Goal: Information Seeking & Learning: Learn about a topic

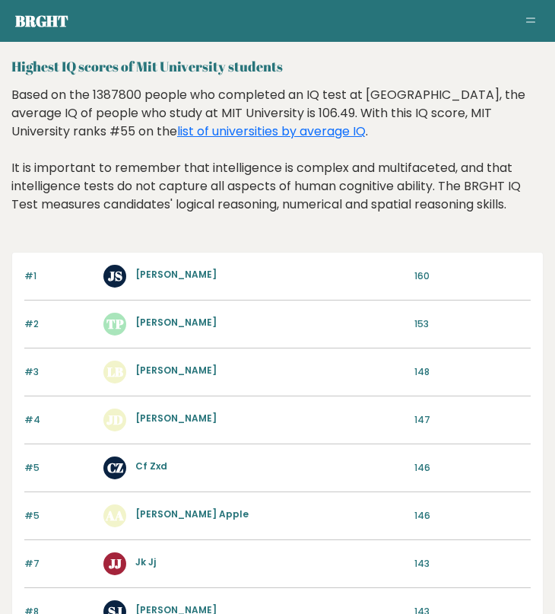
click at [294, 115] on div "Based on the 1387800 people who completed an IQ test at BRGHT, the average IQ o…" at bounding box center [277, 161] width 533 height 151
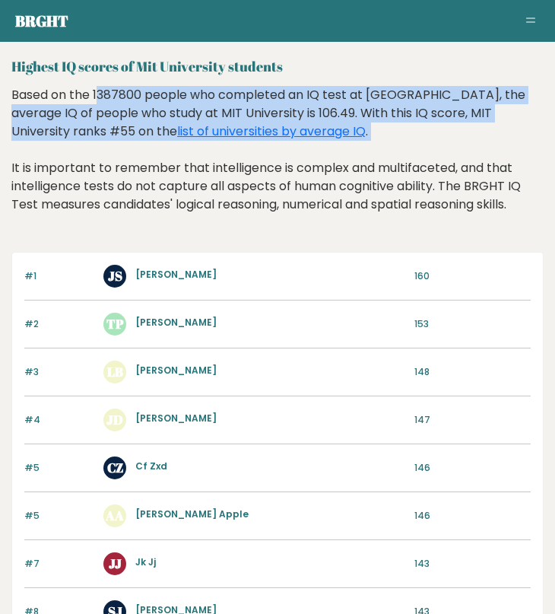
click at [294, 115] on div "Based on the 1387800 people who completed an IQ test at BRGHT, the average IQ o…" at bounding box center [277, 161] width 533 height 151
click at [307, 117] on div "Based on the 1387800 people who completed an IQ test at BRGHT, the average IQ o…" at bounding box center [277, 161] width 533 height 151
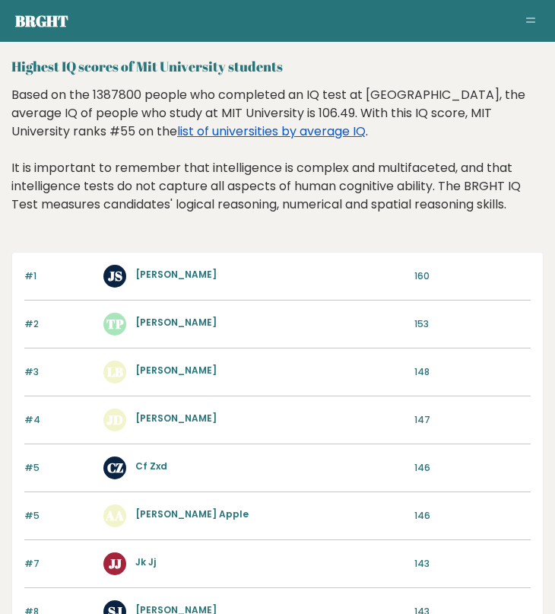
click at [212, 135] on link "list of universities by average IQ" at bounding box center [271, 130] width 189 height 17
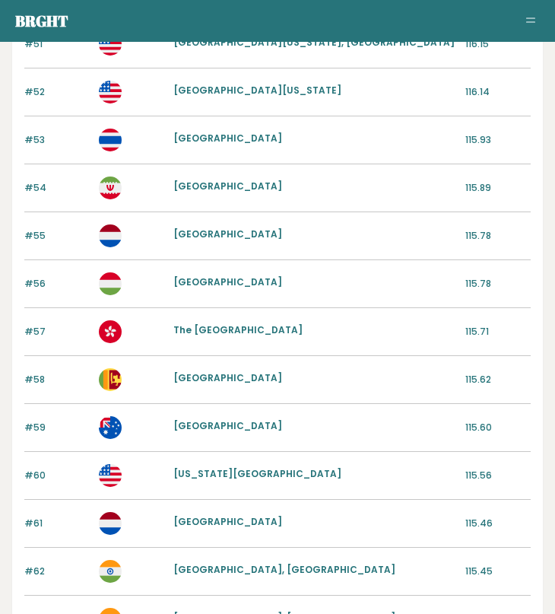
scroll to position [620, 0]
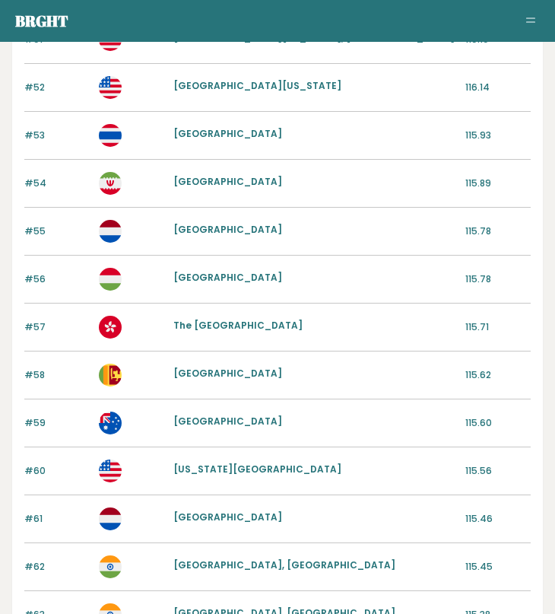
click at [246, 468] on link "Massachusetts Institute of Technology" at bounding box center [257, 469] width 168 height 13
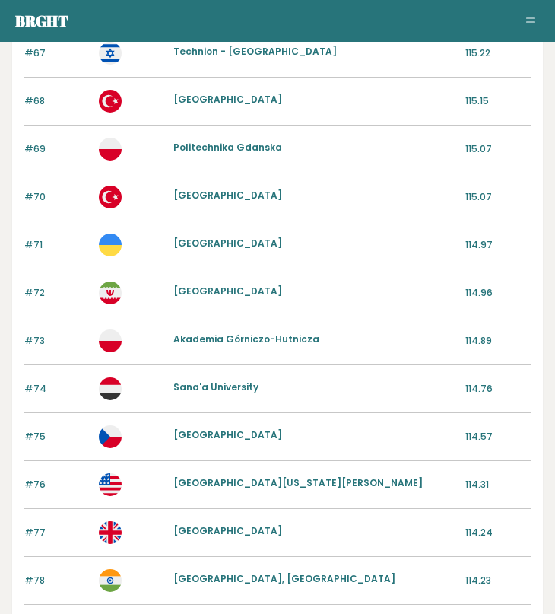
scroll to position [1599, 0]
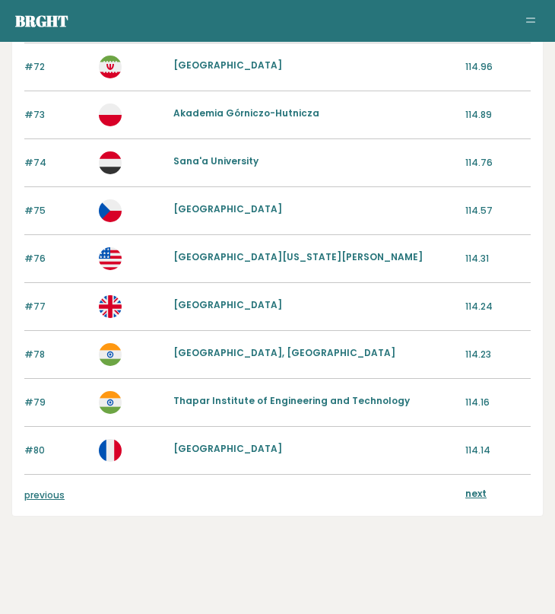
click at [475, 496] on link "next" at bounding box center [476, 493] width 21 height 13
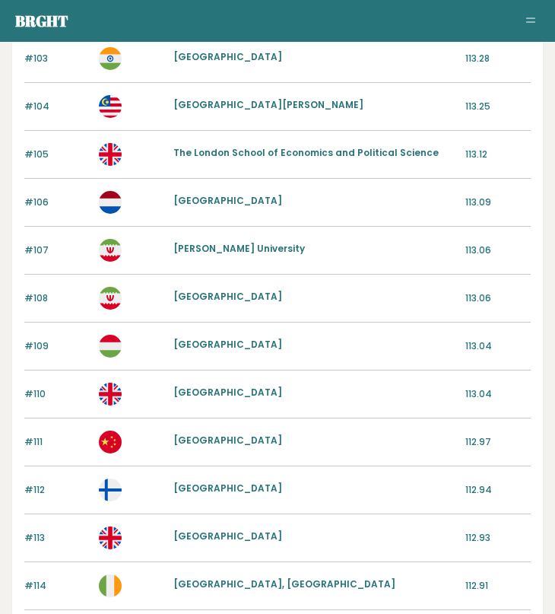
scroll to position [1599, 0]
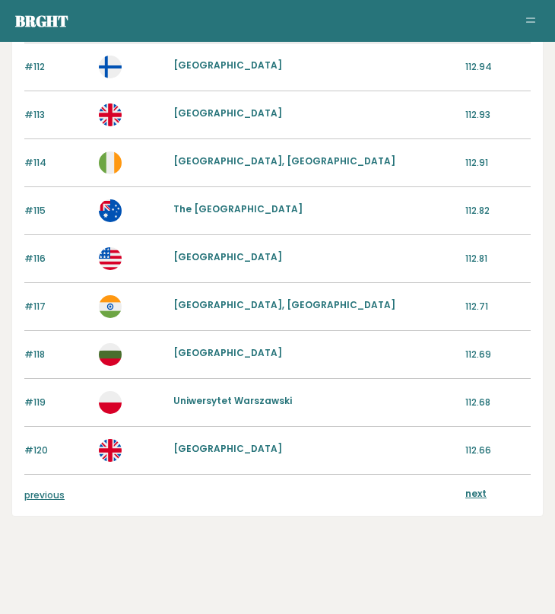
click at [470, 495] on link "next" at bounding box center [476, 493] width 21 height 13
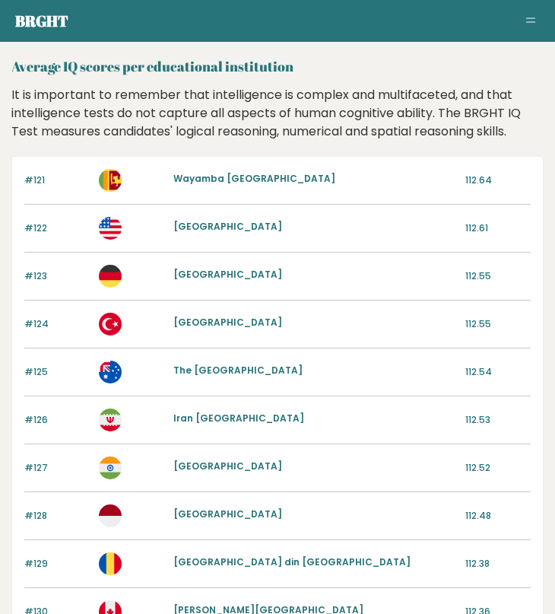
scroll to position [1599, 0]
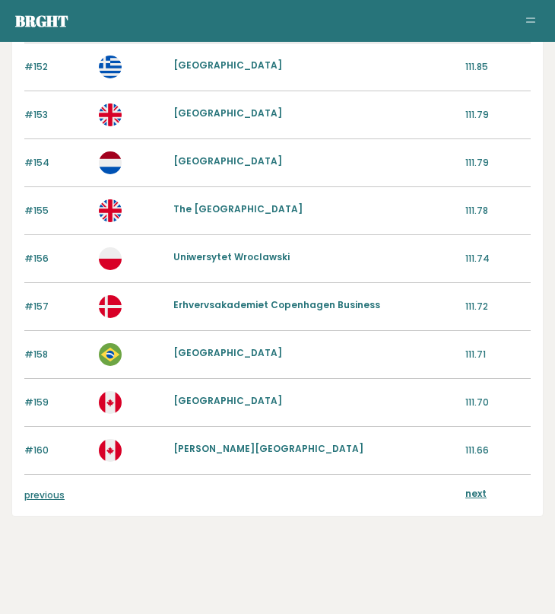
click at [484, 492] on link "next" at bounding box center [476, 493] width 21 height 13
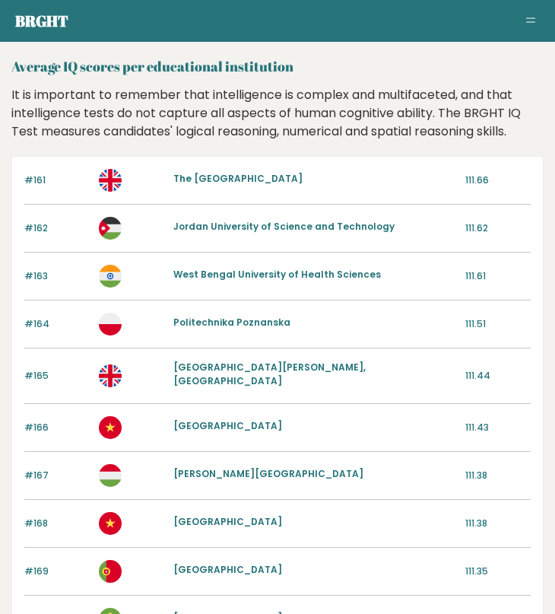
scroll to position [1607, 0]
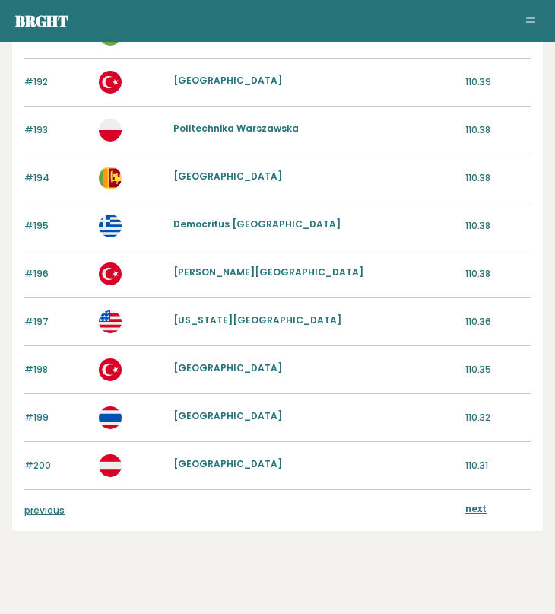
click at [479, 502] on link "next" at bounding box center [476, 508] width 21 height 13
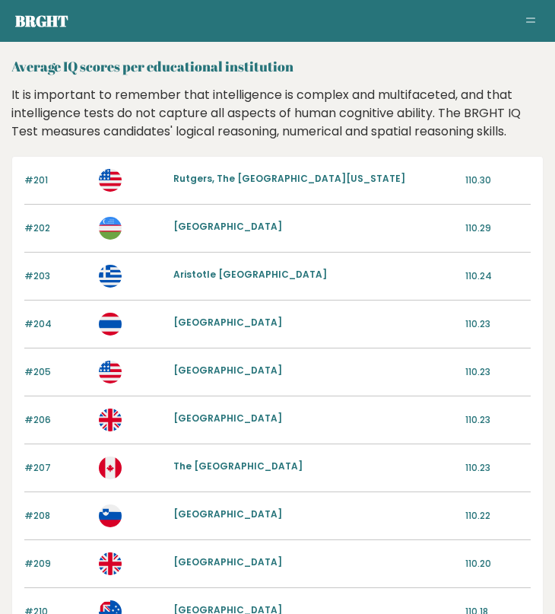
scroll to position [1599, 0]
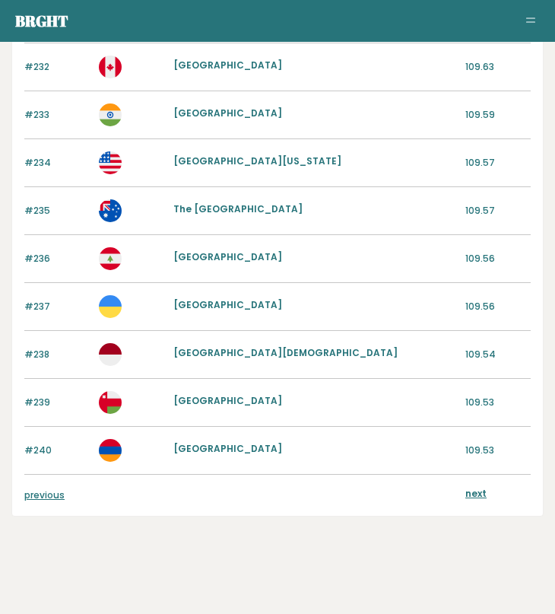
click at [488, 506] on div "previous next" at bounding box center [277, 495] width 507 height 41
click at [470, 501] on div "next" at bounding box center [476, 495] width 21 height 17
click at [475, 488] on link "next" at bounding box center [476, 493] width 21 height 13
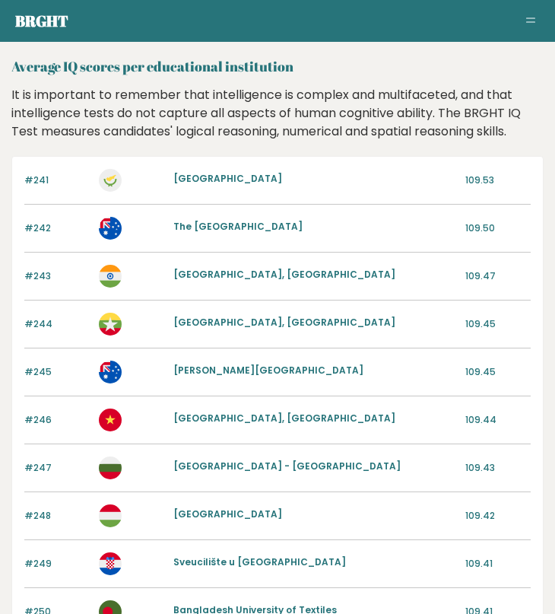
scroll to position [1607, 0]
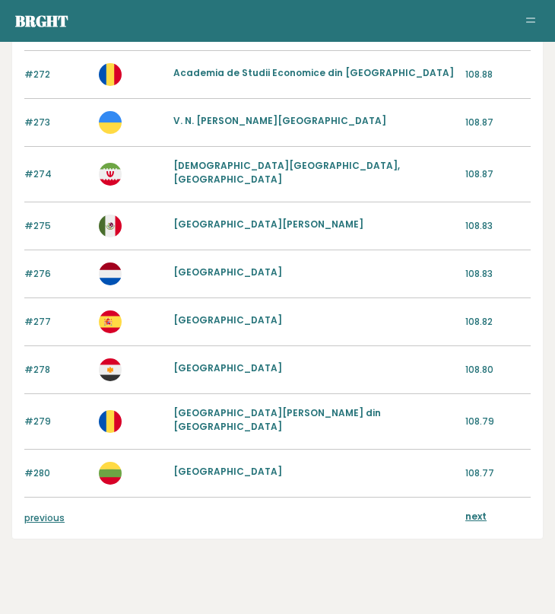
click at [486, 510] on div "next" at bounding box center [498, 518] width 65 height 17
click at [471, 510] on link "next" at bounding box center [476, 516] width 21 height 13
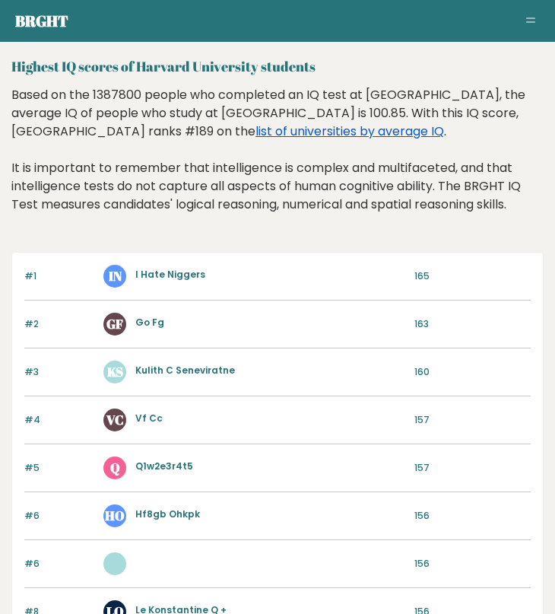
click at [256, 132] on link "list of universities by average IQ" at bounding box center [350, 130] width 189 height 17
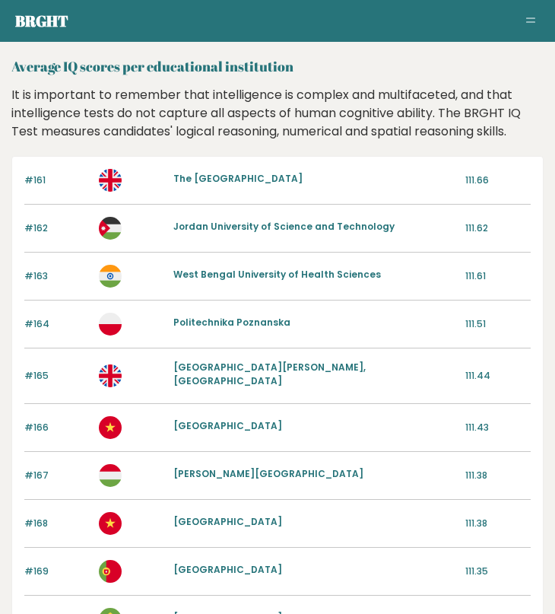
scroll to position [1607, 0]
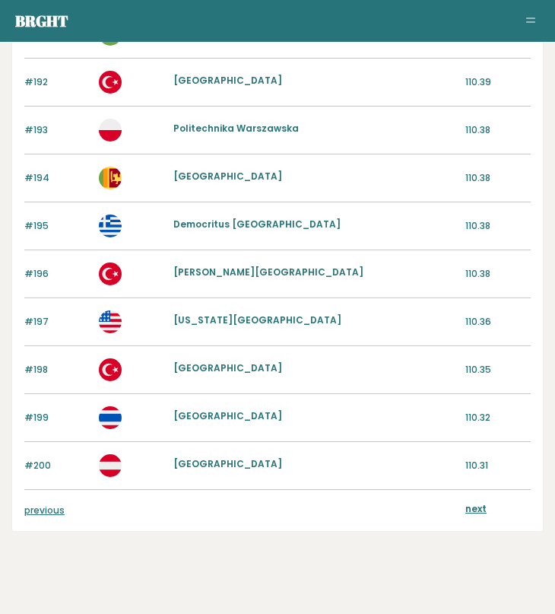
click at [50, 504] on link "previous" at bounding box center [44, 510] width 40 height 13
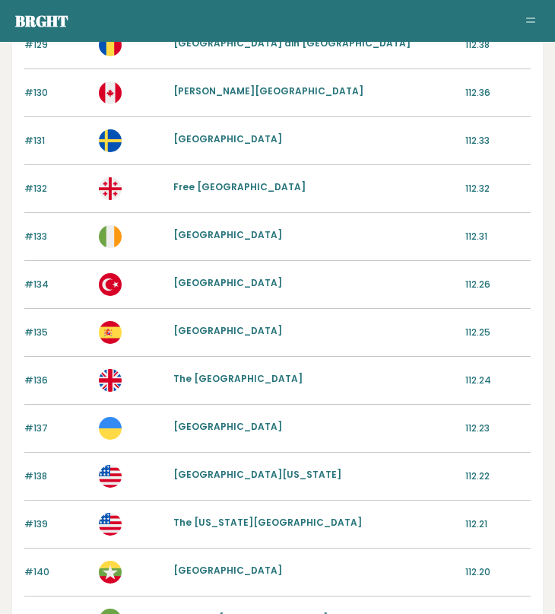
scroll to position [1599, 0]
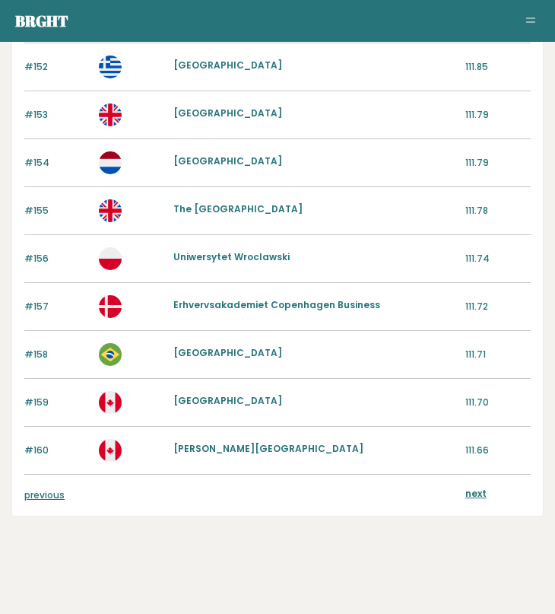
click at [38, 504] on div "previous next" at bounding box center [277, 495] width 507 height 41
click at [33, 499] on link "previous" at bounding box center [44, 494] width 40 height 13
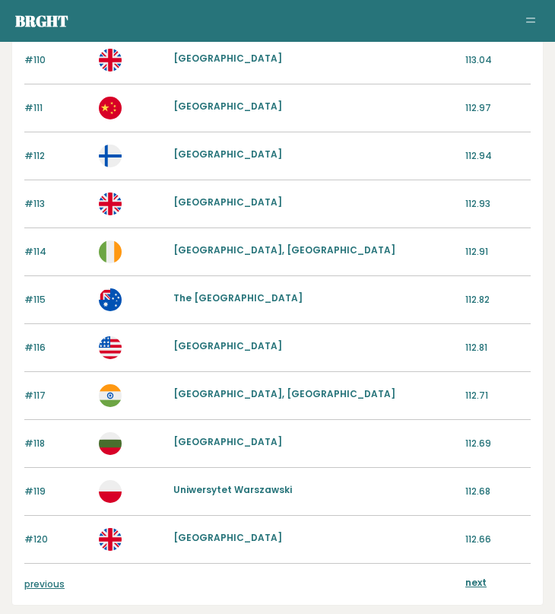
scroll to position [1599, 0]
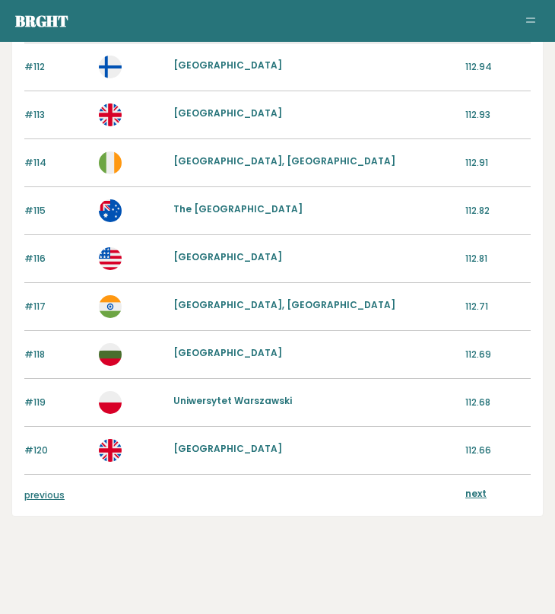
click at [33, 491] on link "previous" at bounding box center [44, 494] width 40 height 13
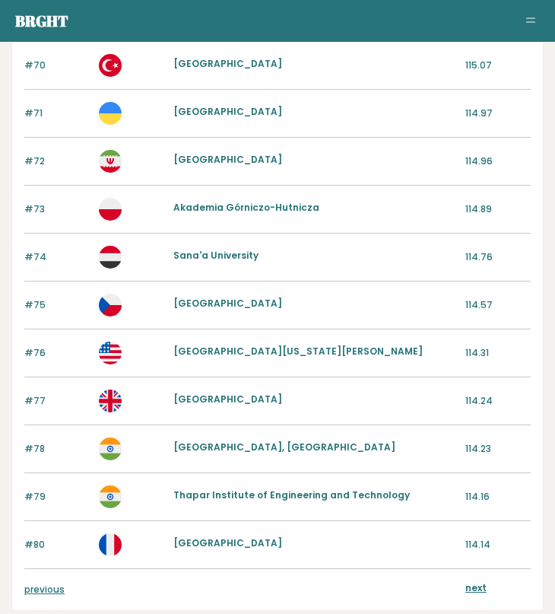
scroll to position [1599, 0]
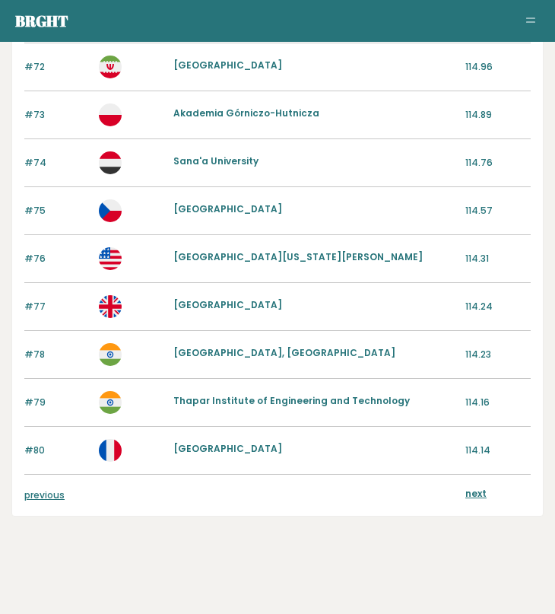
click at [30, 490] on link "previous" at bounding box center [44, 494] width 40 height 13
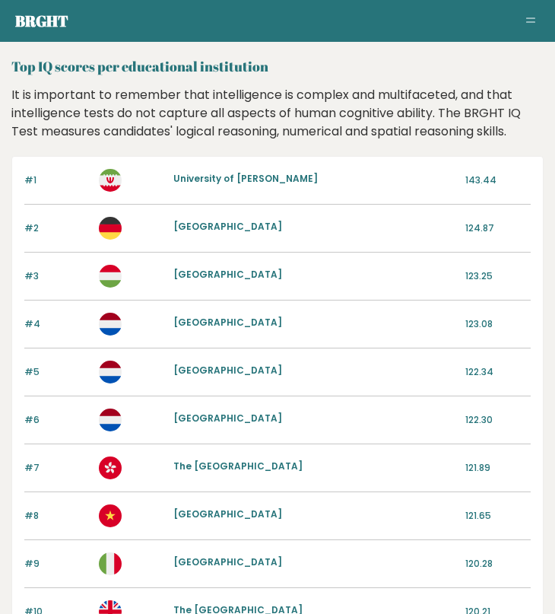
click at [136, 120] on div "It is important to remember that intelligence is complex and multifaceted, and …" at bounding box center [278, 113] width 544 height 55
click at [197, 179] on link "University of Mohaghegh Ardabili" at bounding box center [245, 178] width 145 height 13
